Goal: Task Accomplishment & Management: Use online tool/utility

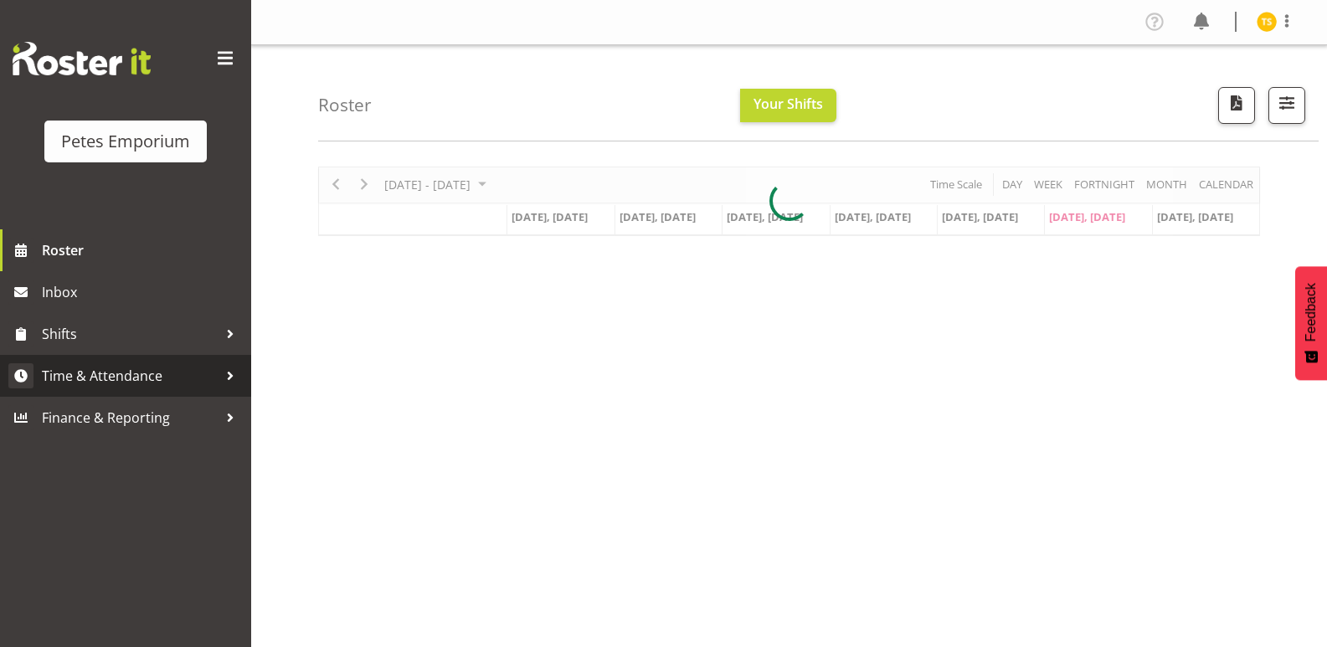
click at [57, 373] on span "Time & Attendance" at bounding box center [130, 375] width 176 height 25
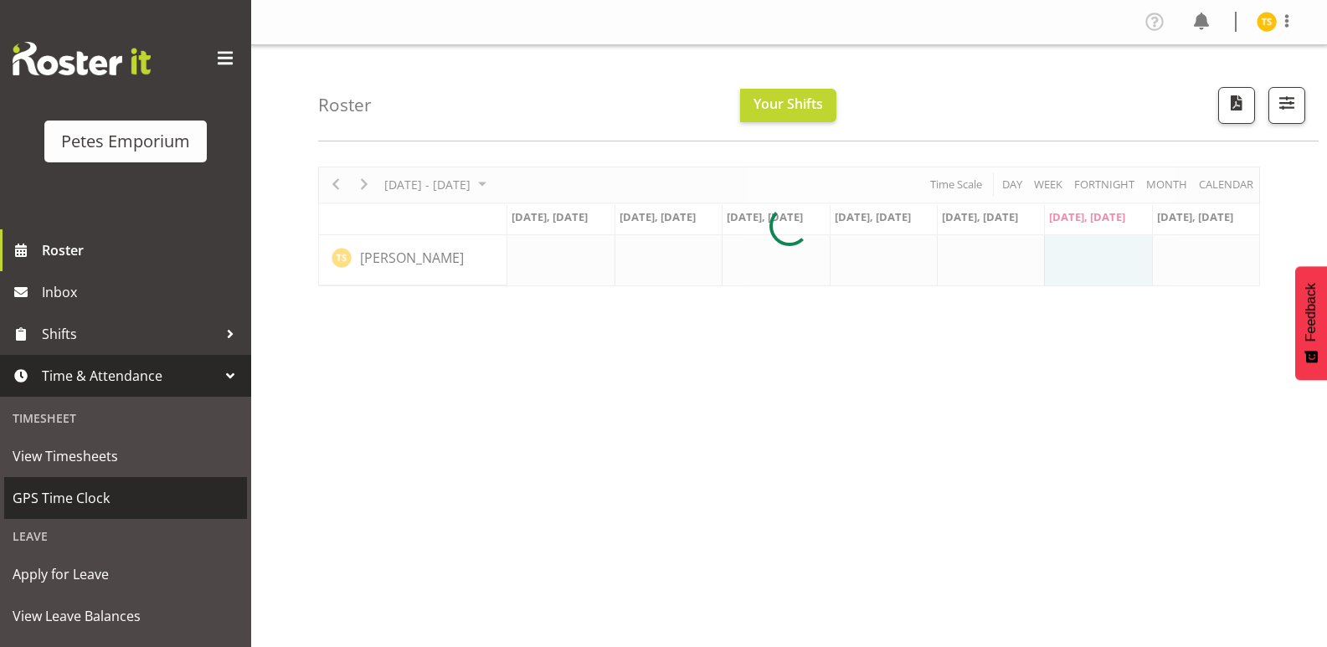
click at [80, 511] on span "GPS Time Clock" at bounding box center [126, 498] width 226 height 25
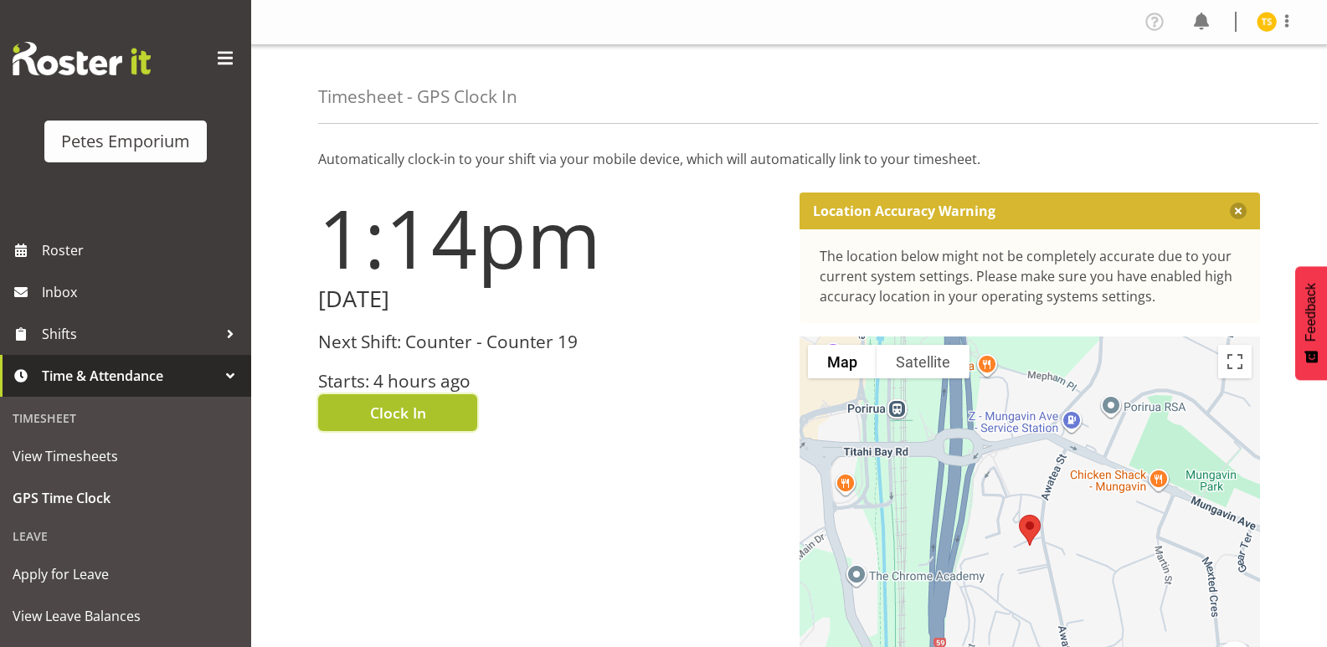
click at [406, 411] on span "Clock In" at bounding box center [398, 413] width 56 height 22
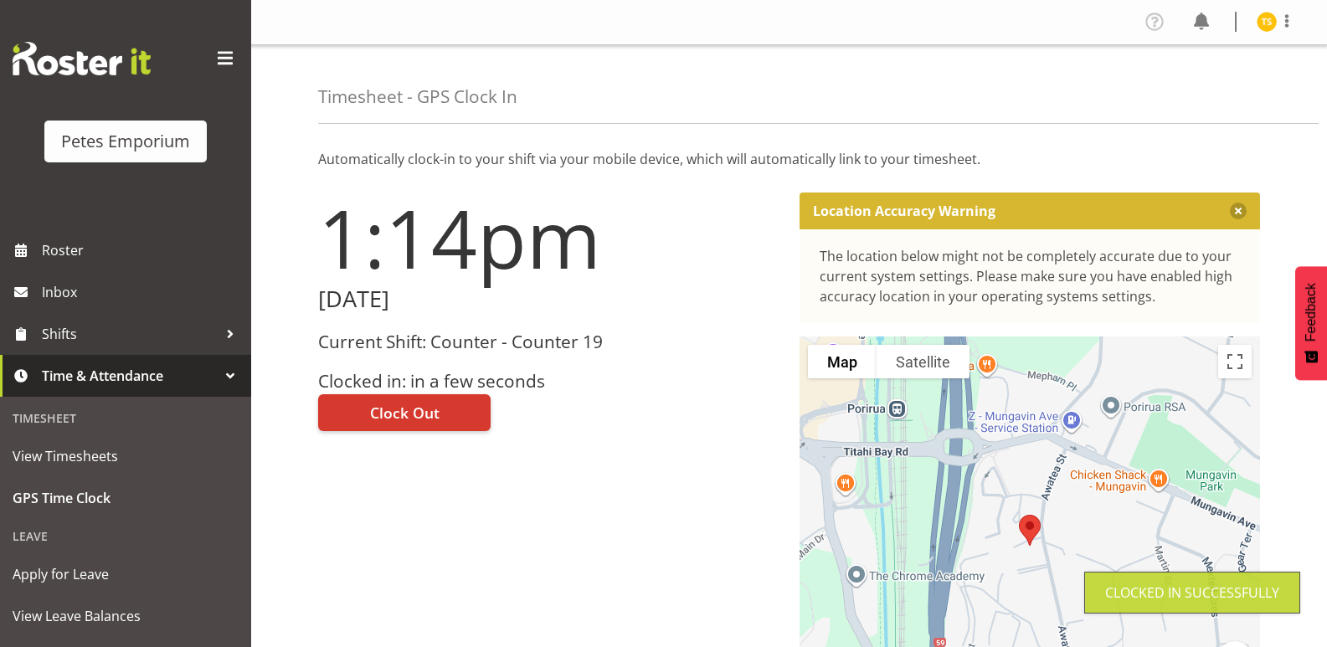
click at [1263, 24] on img at bounding box center [1267, 22] width 20 height 20
click at [1197, 86] on link "Log Out" at bounding box center [1216, 88] width 161 height 30
